Goal: Transaction & Acquisition: Purchase product/service

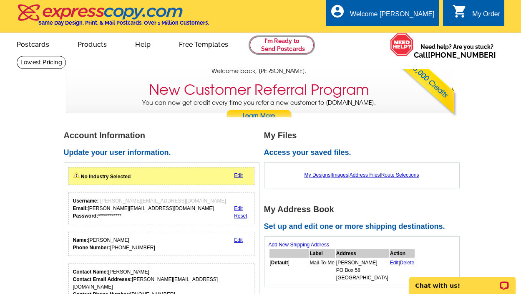
click at [271, 48] on link at bounding box center [282, 45] width 64 height 17
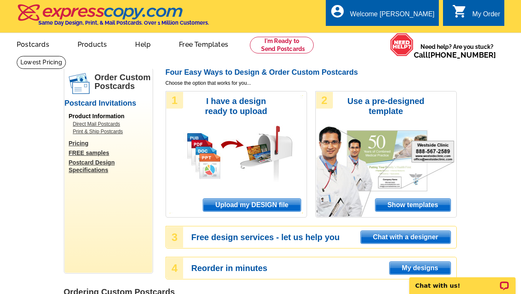
click at [233, 208] on span "Upload my DESIGN file" at bounding box center [251, 205] width 97 height 13
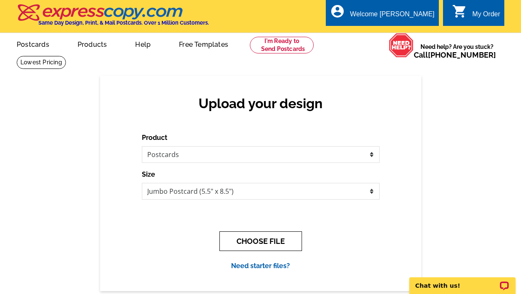
click at [273, 243] on button "CHOOSE FILE" at bounding box center [261, 241] width 83 height 20
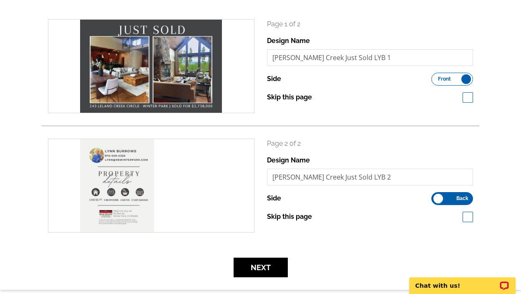
scroll to position [120, 0]
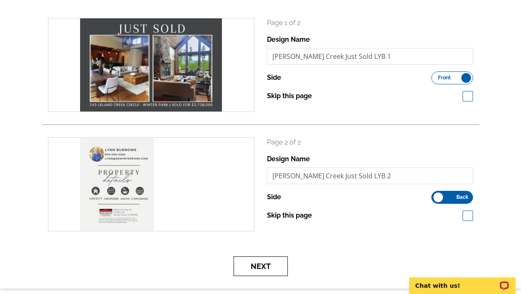
click at [262, 269] on button "Next" at bounding box center [261, 266] width 54 height 20
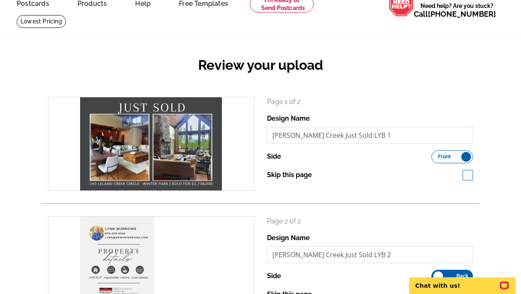
scroll to position [38, 0]
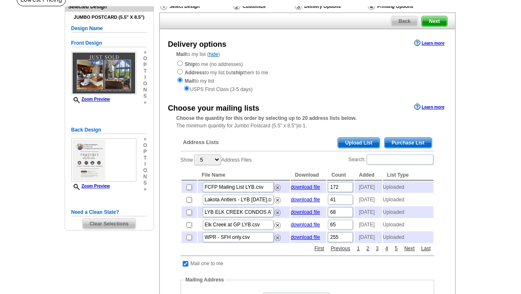
scroll to position [66, 0]
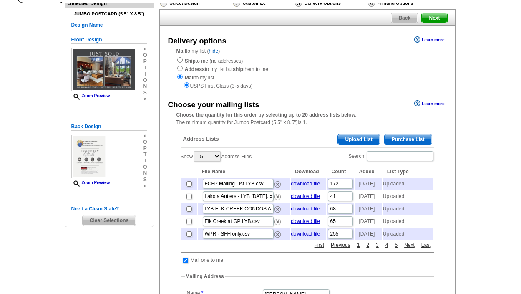
click at [349, 138] on span "Upload List" at bounding box center [358, 139] width 41 height 10
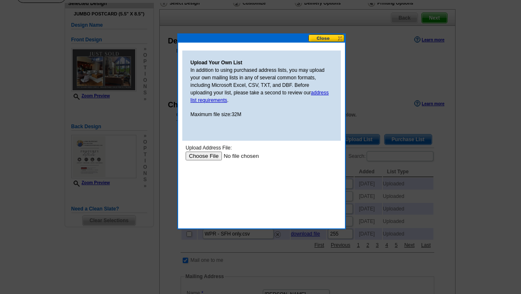
scroll to position [0, 0]
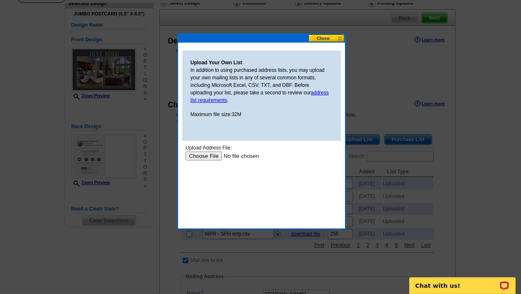
click at [206, 156] on input "file" at bounding box center [238, 156] width 106 height 9
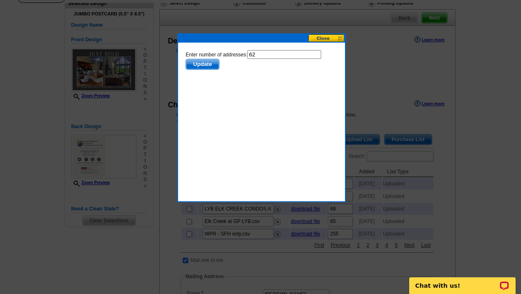
click at [200, 67] on span "Update" at bounding box center [202, 64] width 33 height 10
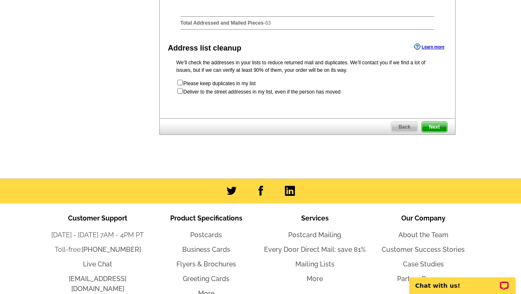
scroll to position [554, 0]
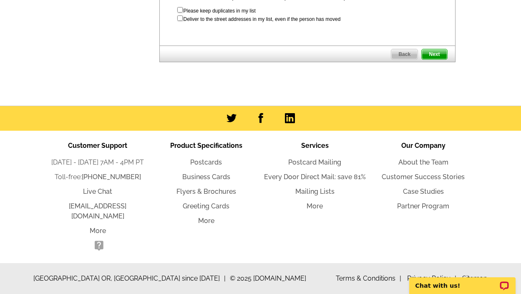
click at [431, 59] on span "Next" at bounding box center [434, 54] width 25 height 10
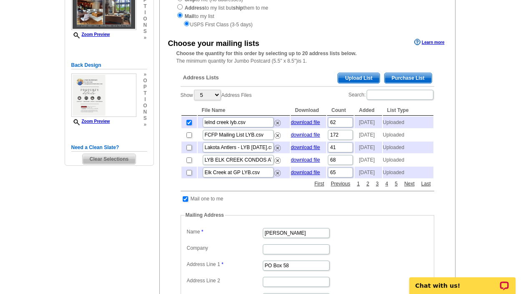
scroll to position [93, 0]
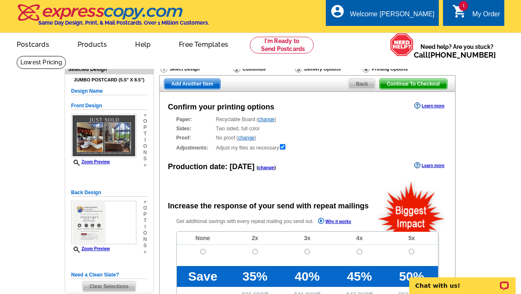
radio input "false"
click at [202, 249] on input "radio" at bounding box center [202, 251] width 5 height 5
radio input "true"
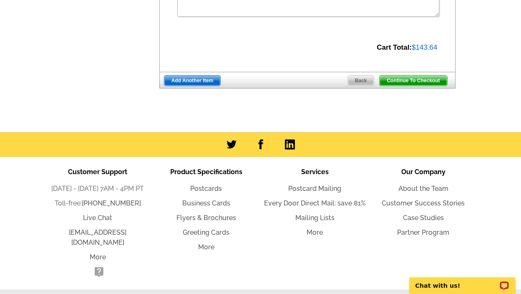
scroll to position [393, 0]
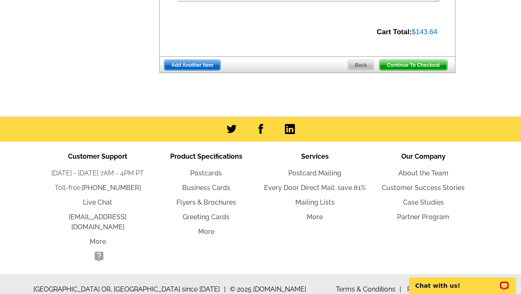
click at [404, 64] on span "Continue To Checkout" at bounding box center [413, 65] width 67 height 10
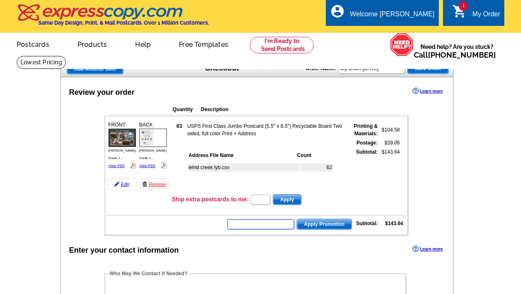
click at [253, 228] on input "text" at bounding box center [260, 224] width 67 height 10
click at [258, 221] on input "text" at bounding box center [260, 224] width 67 height 10
click at [258, 224] on input "text" at bounding box center [260, 224] width 67 height 10
click at [248, 224] on input "text" at bounding box center [260, 224] width 67 height 10
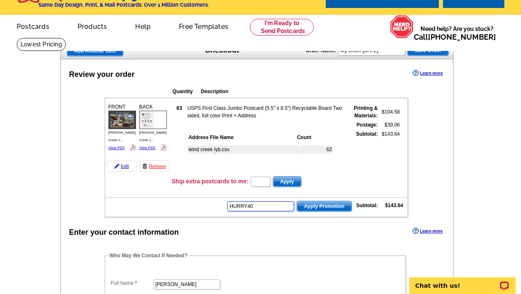
type input "HURRY40"
click at [333, 206] on span "Apply Promotion" at bounding box center [324, 206] width 55 height 10
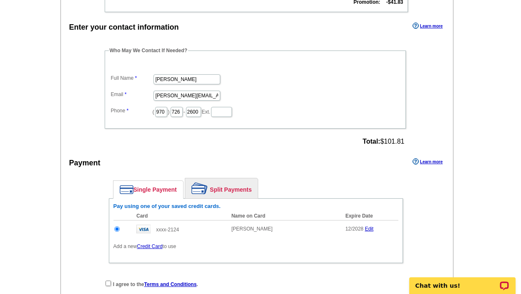
scroll to position [314, 0]
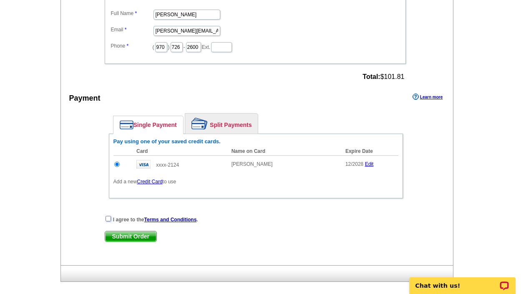
click at [108, 218] on input "checkbox" at bounding box center [108, 218] width 5 height 5
checkbox input "true"
click at [121, 235] on span "Submit Order" at bounding box center [130, 236] width 51 height 10
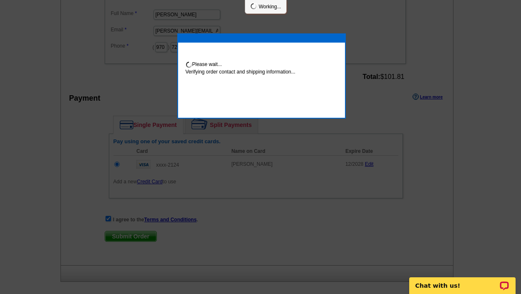
scroll to position [311, 0]
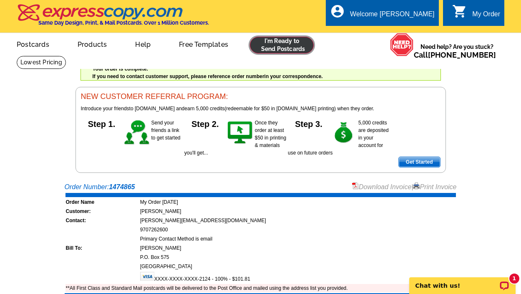
click at [281, 38] on link at bounding box center [282, 45] width 64 height 17
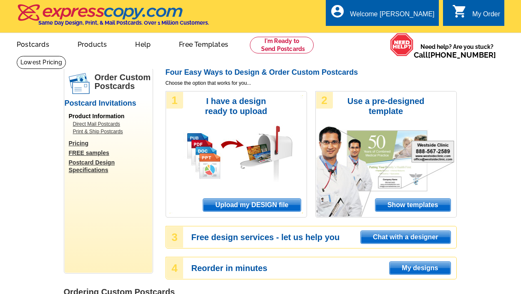
click at [245, 202] on span "Upload my DESIGN file" at bounding box center [251, 205] width 97 height 13
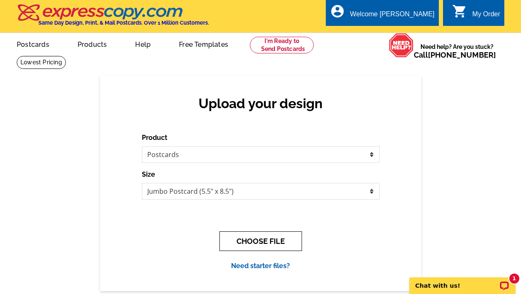
click at [276, 240] on button "CHOOSE FILE" at bounding box center [261, 241] width 83 height 20
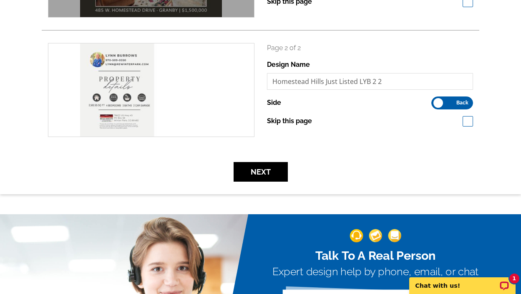
scroll to position [219, 0]
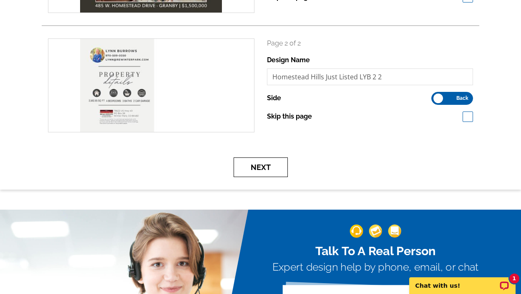
click at [283, 169] on button "Next" at bounding box center [261, 167] width 54 height 20
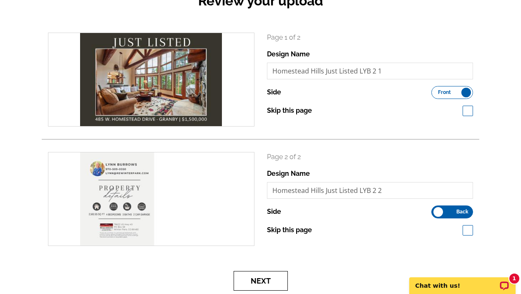
scroll to position [0, 0]
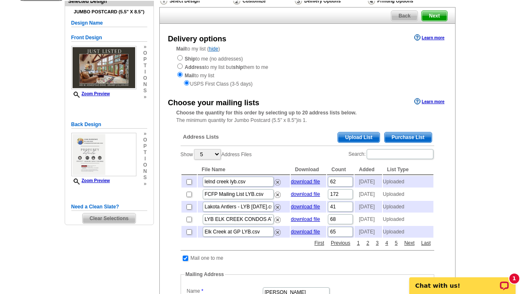
scroll to position [71, 0]
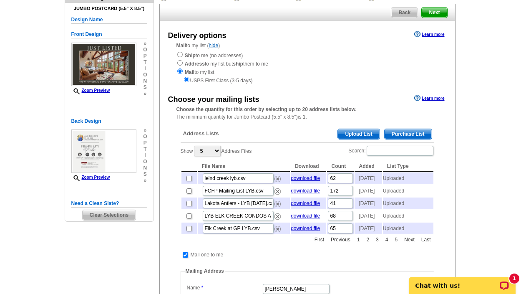
click at [358, 138] on span "Upload List" at bounding box center [358, 134] width 41 height 10
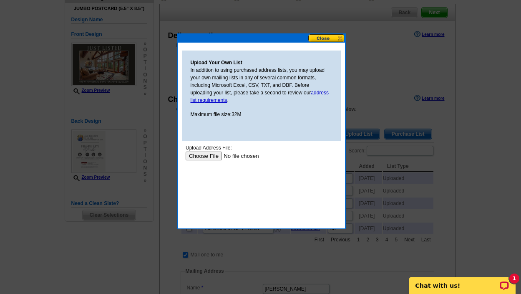
scroll to position [0, 0]
click at [215, 156] on input "file" at bounding box center [238, 156] width 106 height 9
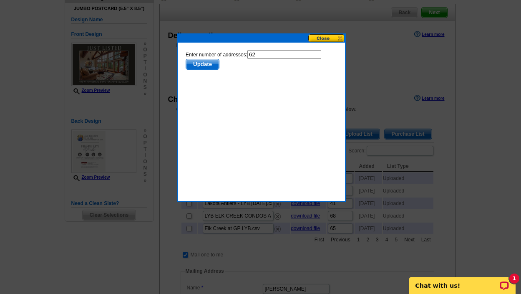
click at [204, 62] on span "Update" at bounding box center [202, 64] width 33 height 10
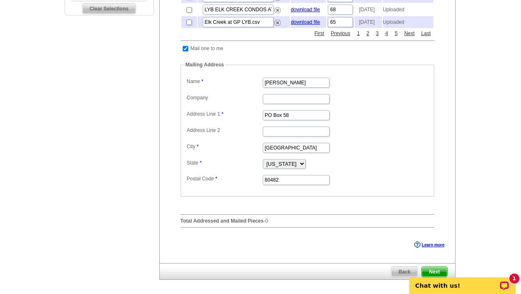
scroll to position [374, 0]
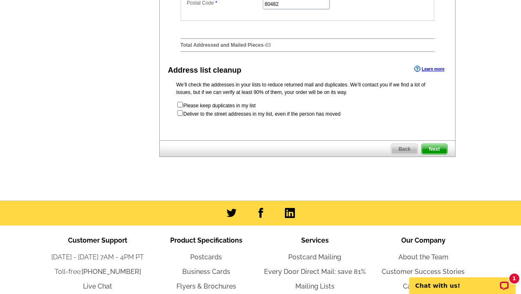
click at [435, 154] on span "Next" at bounding box center [434, 149] width 25 height 10
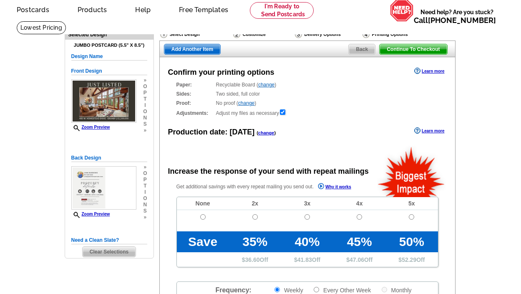
scroll to position [105, 0]
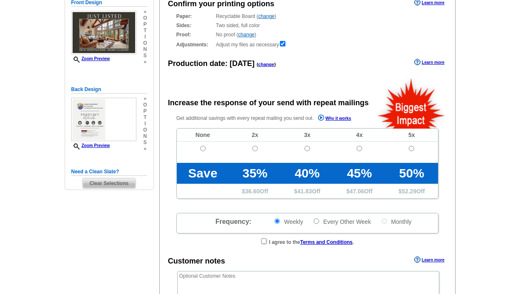
radio input "false"
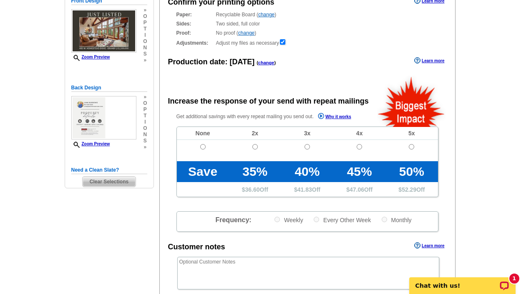
scroll to position [0, 0]
click at [205, 145] on input "radio" at bounding box center [202, 146] width 5 height 5
radio input "true"
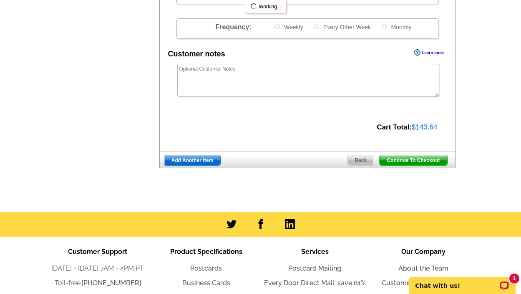
click at [422, 165] on span "Continue To Checkout" at bounding box center [413, 160] width 67 height 10
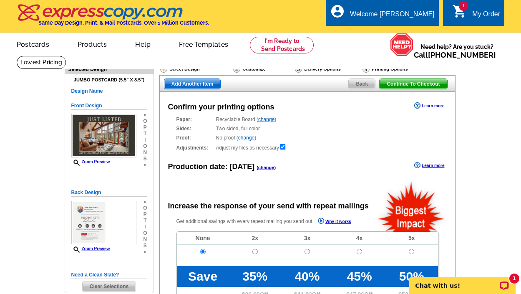
scroll to position [71, 0]
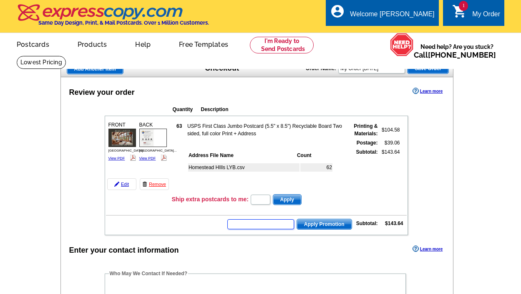
click at [281, 223] on input "text" at bounding box center [260, 224] width 67 height 10
click at [263, 226] on input "text" at bounding box center [260, 224] width 67 height 10
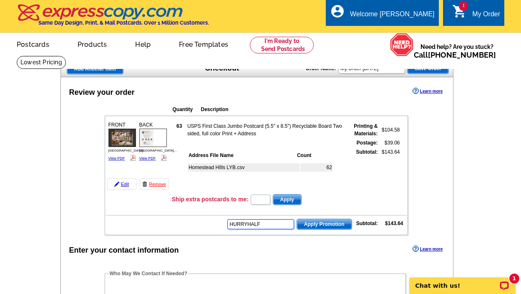
type input "HURRYHALF"
click at [313, 226] on span "Apply Promotion" at bounding box center [324, 224] width 55 height 10
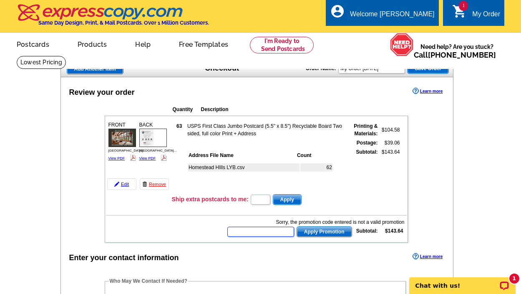
click at [265, 227] on input "text" at bounding box center [260, 232] width 67 height 10
type input "HURRY40"
click at [320, 229] on span "Apply Promotion" at bounding box center [324, 232] width 55 height 10
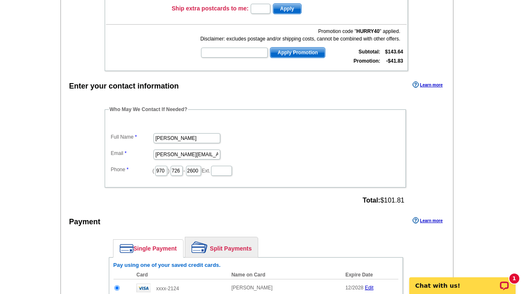
scroll to position [329, 0]
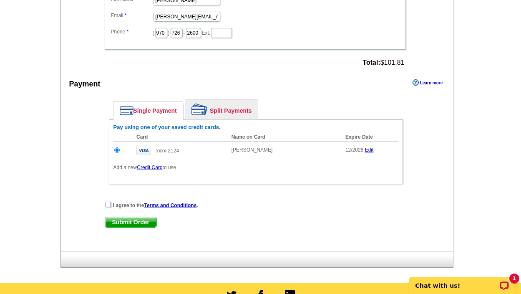
click at [108, 204] on input "checkbox" at bounding box center [108, 204] width 5 height 5
checkbox input "true"
click at [122, 222] on span "Submit Order" at bounding box center [130, 222] width 51 height 10
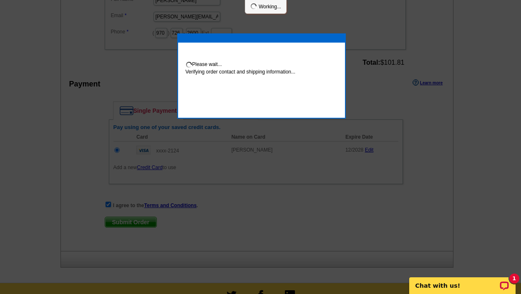
scroll to position [325, 0]
